Goal: Navigation & Orientation: Find specific page/section

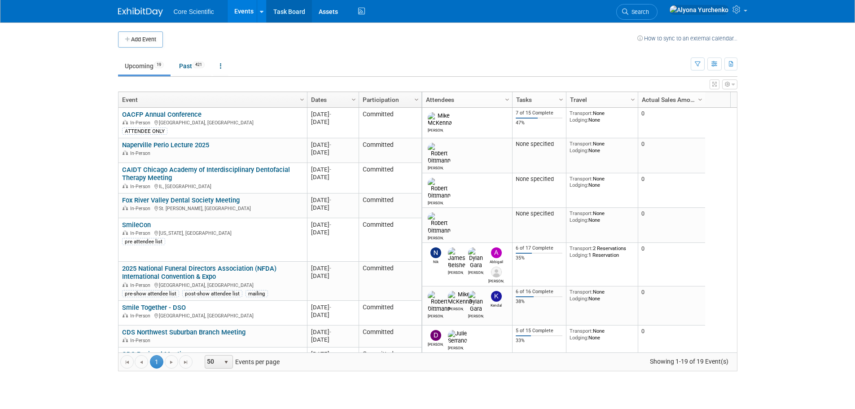
click at [296, 10] on link "Task Board" at bounding box center [288, 11] width 45 height 22
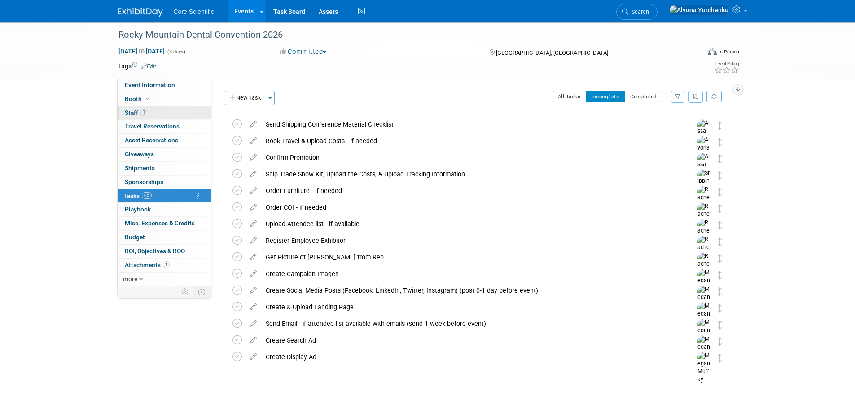
click at [133, 116] on link "1 Staff 1" at bounding box center [164, 112] width 93 height 13
